Goal: Information Seeking & Learning: Check status

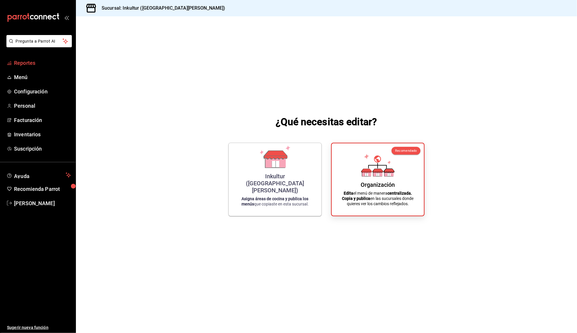
click at [29, 62] on span "Reportes" at bounding box center [42, 63] width 57 height 8
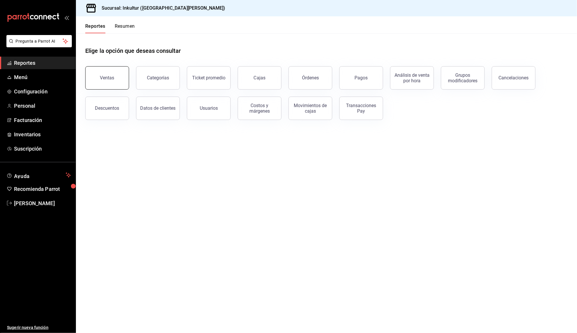
click at [106, 79] on div "Ventas" at bounding box center [107, 78] width 14 height 6
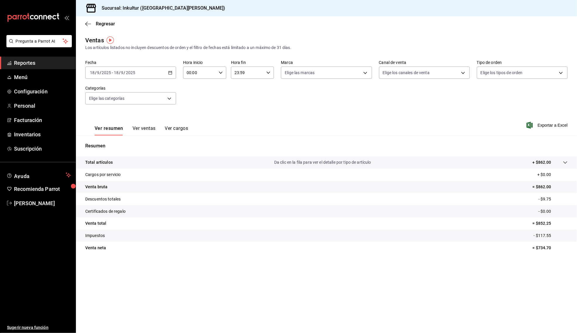
click at [141, 126] on button "Ver ventas" at bounding box center [144, 131] width 23 height 10
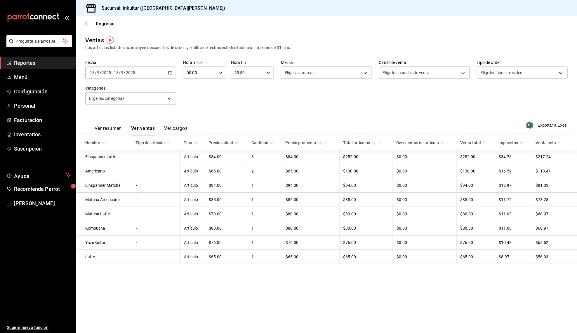
click at [176, 126] on button "Ver cargos" at bounding box center [175, 131] width 23 height 10
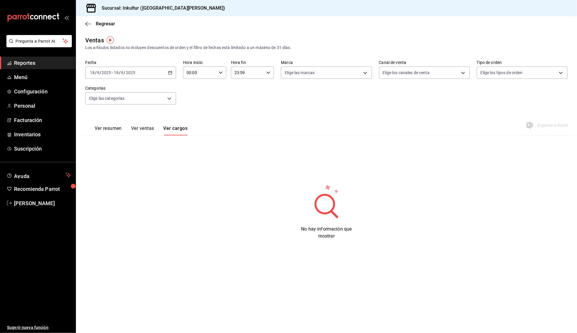
click at [143, 127] on button "Ver ventas" at bounding box center [142, 131] width 23 height 10
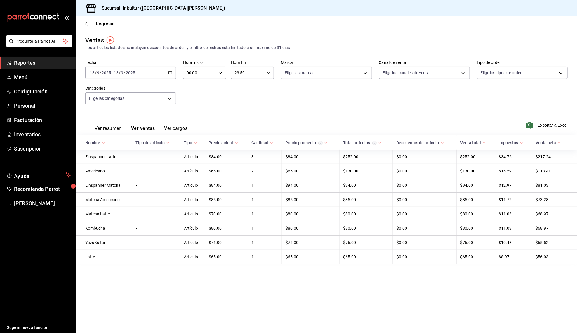
click at [88, 30] on div "Regresar" at bounding box center [326, 23] width 501 height 15
click at [87, 25] on icon "button" at bounding box center [88, 23] width 6 height 5
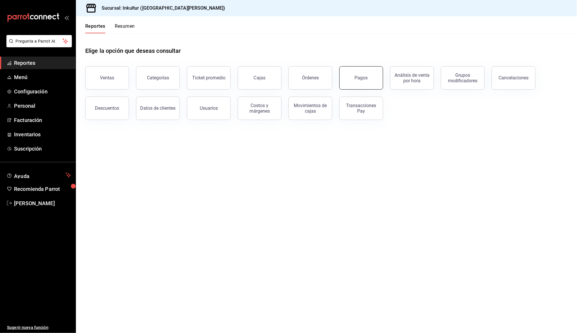
click at [365, 86] on button "Pagos" at bounding box center [361, 77] width 44 height 23
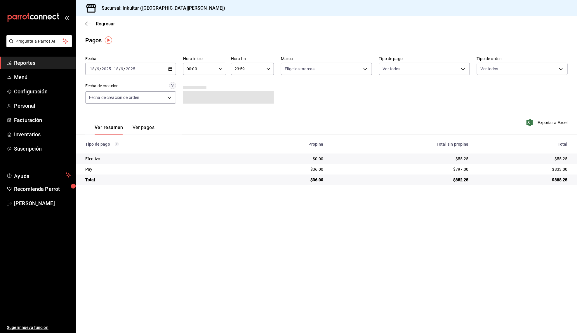
click at [292, 270] on main "Regresar Pagos Fecha [DATE] [DATE] - [DATE] [DATE] Hora inicio 00:00 Hora inici…" at bounding box center [326, 174] width 501 height 317
click at [89, 23] on icon "button" at bounding box center [88, 23] width 6 height 5
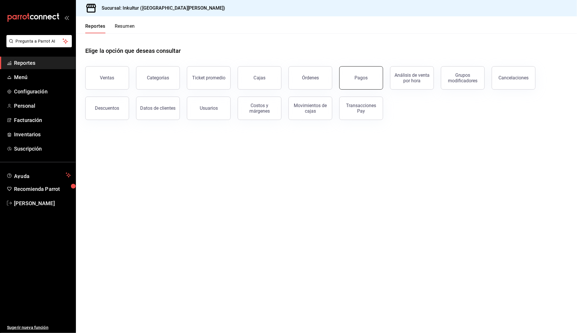
click at [356, 73] on button "Pagos" at bounding box center [361, 77] width 44 height 23
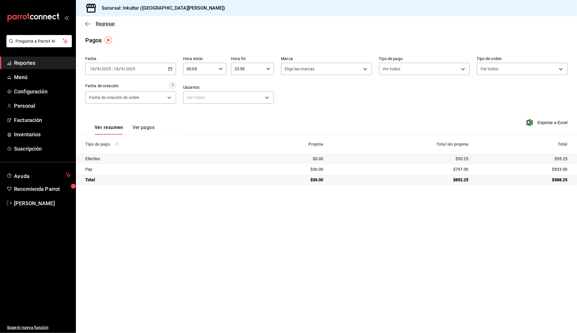
click at [90, 25] on icon "button" at bounding box center [88, 23] width 6 height 5
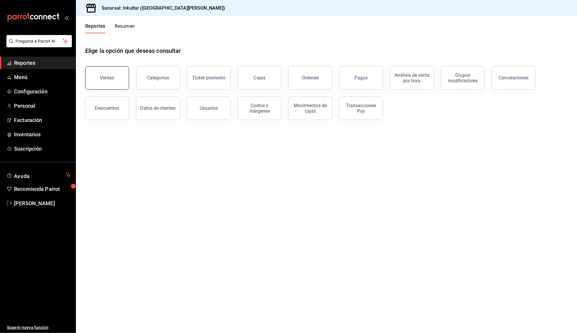
click at [96, 78] on button "Ventas" at bounding box center [107, 77] width 44 height 23
